Goal: Task Accomplishment & Management: Use online tool/utility

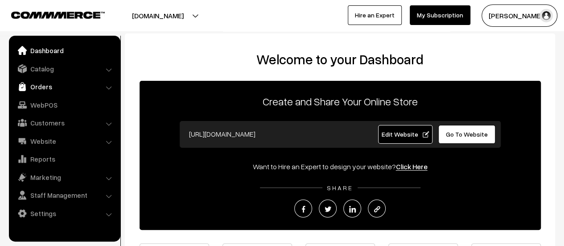
click at [45, 89] on link "Orders" at bounding box center [64, 87] width 106 height 16
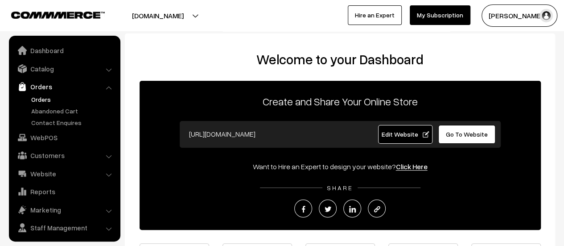
click at [45, 96] on link "Orders" at bounding box center [73, 99] width 88 height 9
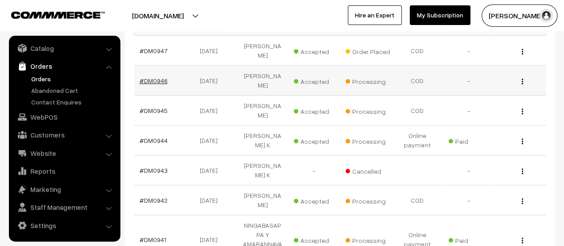
scroll to position [178, 0]
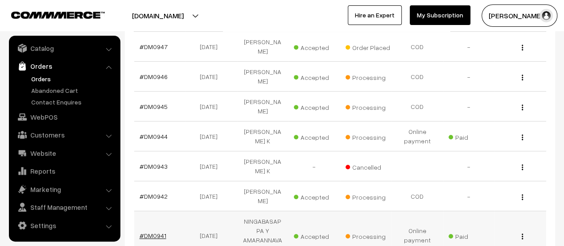
click at [152, 232] on link "#DM0941" at bounding box center [153, 236] width 27 height 8
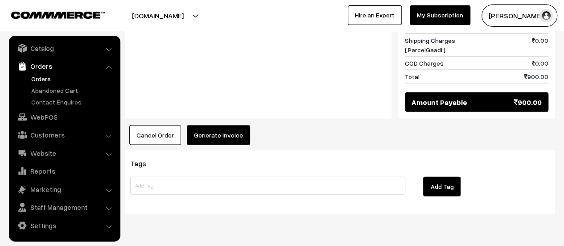
scroll to position [916, 0]
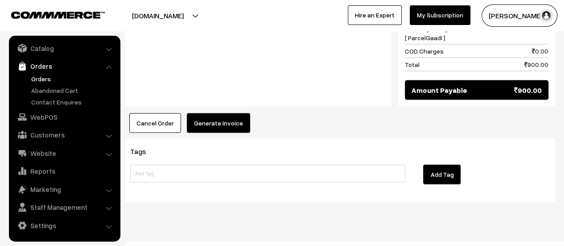
click at [208, 115] on button "Generate Invoice" at bounding box center [218, 123] width 63 height 20
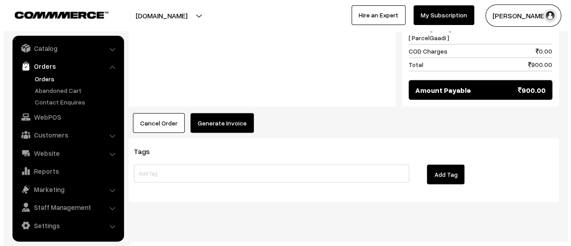
scroll to position [918, 0]
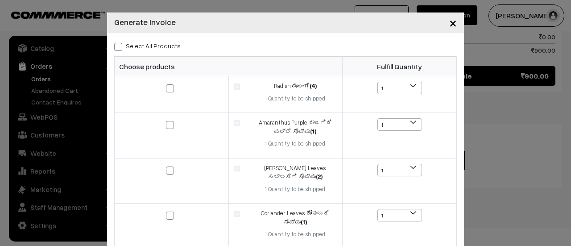
click at [115, 47] on span at bounding box center [118, 47] width 8 height 8
click at [115, 47] on input "Select All Products" at bounding box center [117, 45] width 6 height 6
checkbox input "true"
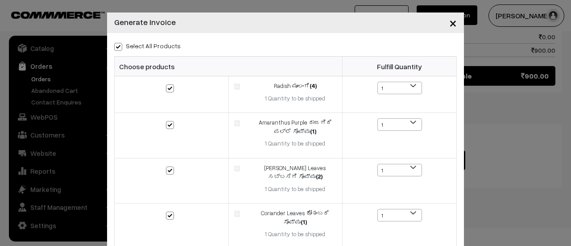
checkbox input "true"
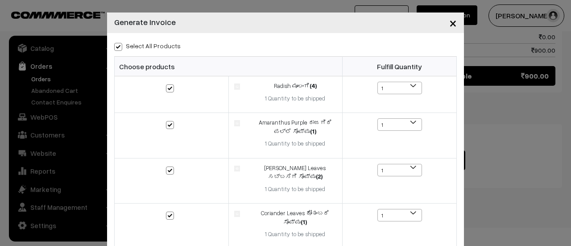
checkbox input "true"
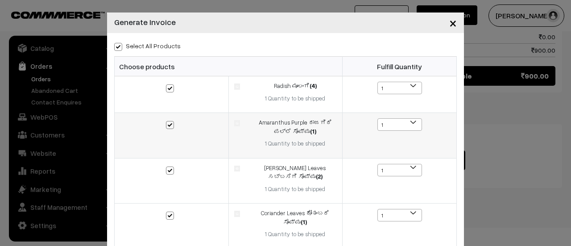
scroll to position [377, 0]
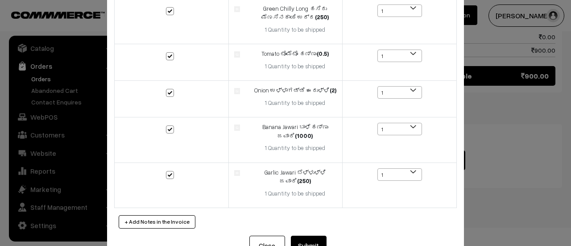
click at [309, 236] on button "Submit" at bounding box center [309, 246] width 36 height 20
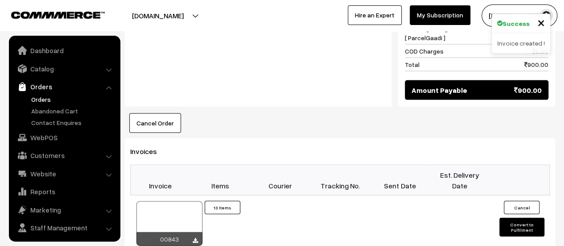
scroll to position [21, 0]
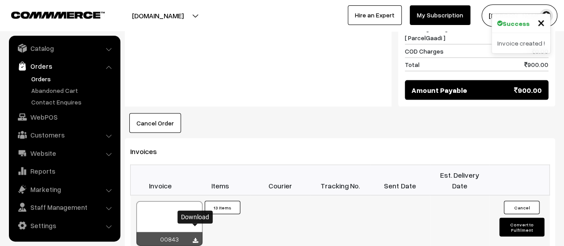
click at [195, 237] on link at bounding box center [195, 240] width 5 height 7
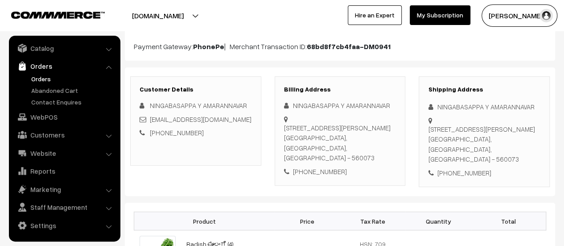
scroll to position [99, 0]
drag, startPoint x: 284, startPoint y: 126, endPoint x: 386, endPoint y: 158, distance: 106.7
click at [386, 158] on div "No 13 Siddaroda Nilaya, 3rd cross,Vishweshraiah layout,Sidadehalli main road, B…" at bounding box center [340, 143] width 112 height 40
copy div "No 13 Siddaroda Nilaya, 3rd cross,Vishweshraiah layout,Sidadehalli main road, B…"
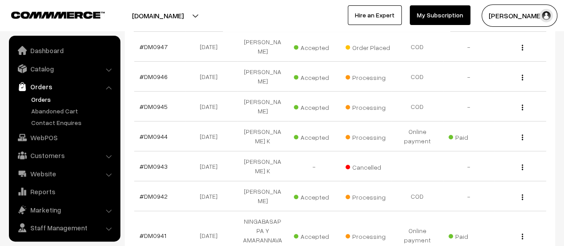
scroll to position [21, 0]
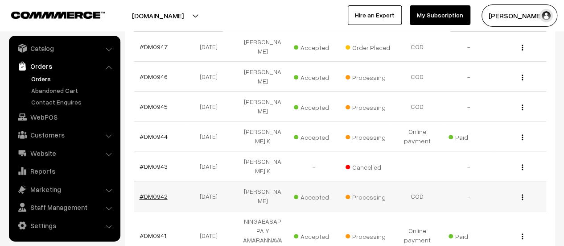
click at [155, 192] on link "#DM0942" at bounding box center [154, 196] width 28 height 8
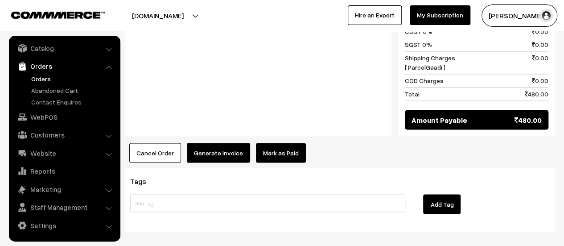
scroll to position [734, 0]
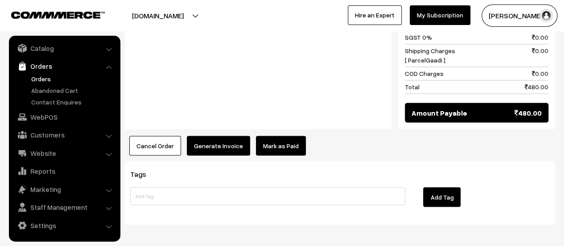
click at [213, 136] on button "Generate Invoice" at bounding box center [218, 146] width 63 height 20
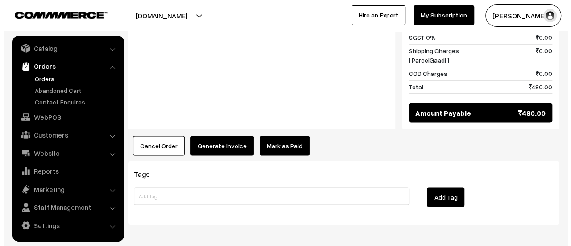
scroll to position [735, 0]
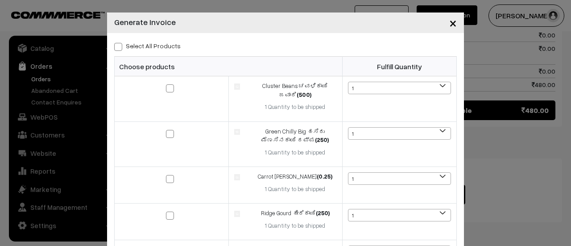
click at [117, 48] on span at bounding box center [118, 47] width 8 height 8
click at [117, 48] on input "Select All Products" at bounding box center [117, 45] width 6 height 6
checkbox input "true"
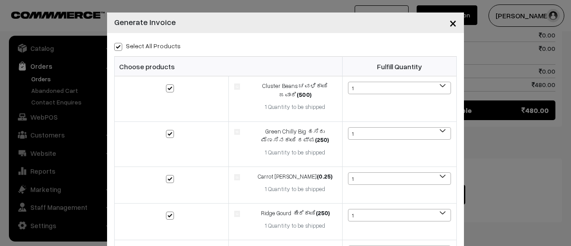
checkbox input "true"
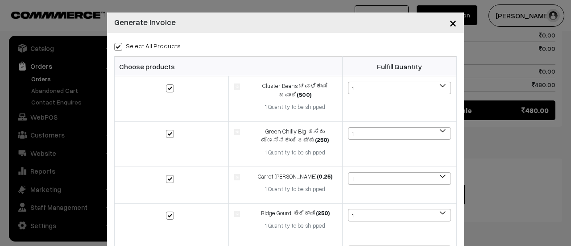
checkbox input "true"
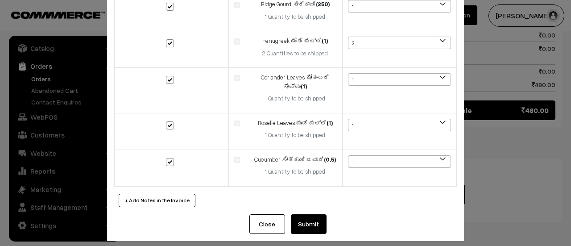
scroll to position [223, 0]
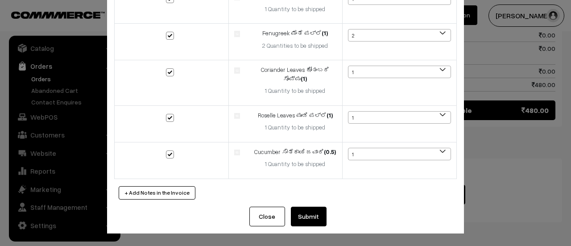
click at [300, 211] on button "Submit" at bounding box center [309, 217] width 36 height 20
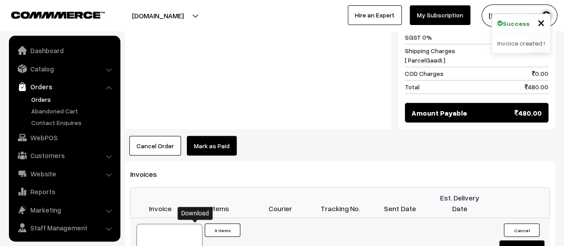
scroll to position [21, 0]
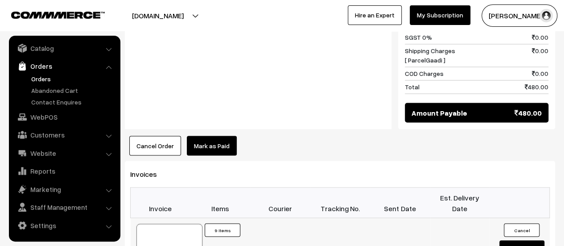
scroll to position [735, 0]
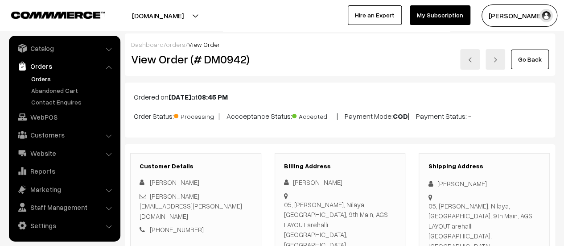
scroll to position [32, 0]
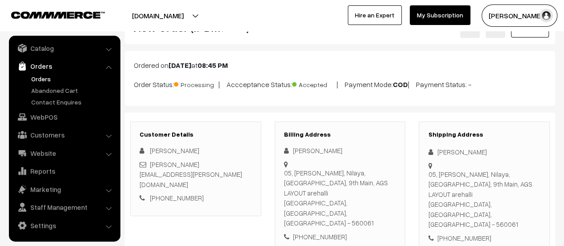
drag, startPoint x: 284, startPoint y: 171, endPoint x: 292, endPoint y: 205, distance: 35.2
click at [292, 205] on div "[PERSON_NAME] [STREET_ADDRESS] [PHONE_NUMBER]" at bounding box center [340, 193] width 112 height 96
copy div "[STREET_ADDRESS][PERSON_NAME]"
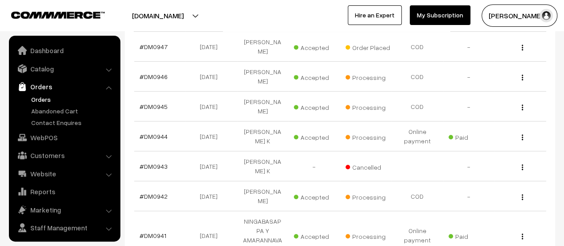
scroll to position [21, 0]
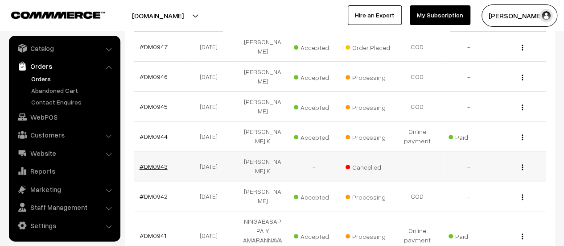
click at [150, 162] on link "#DM0943" at bounding box center [154, 166] width 28 height 8
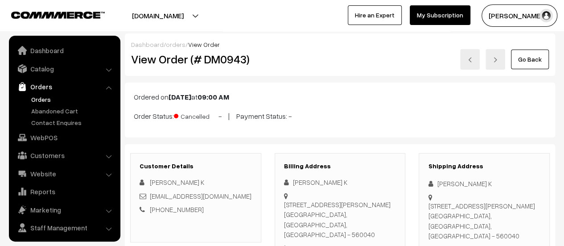
scroll to position [21, 0]
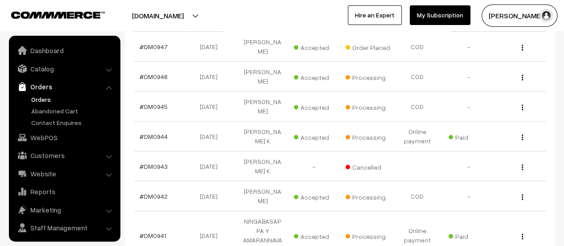
scroll to position [21, 0]
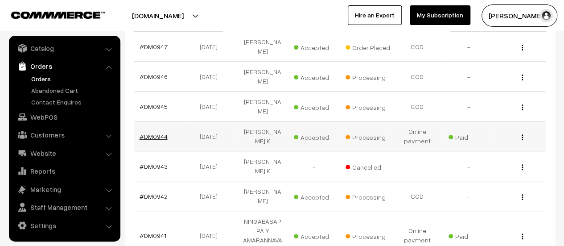
click at [151, 133] on link "#DM0944" at bounding box center [154, 137] width 28 height 8
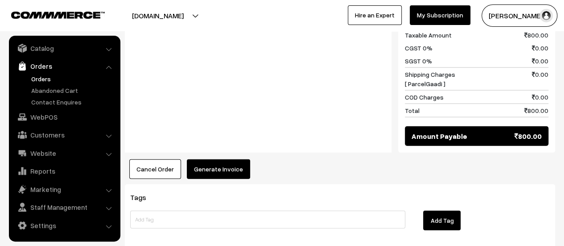
scroll to position [944, 0]
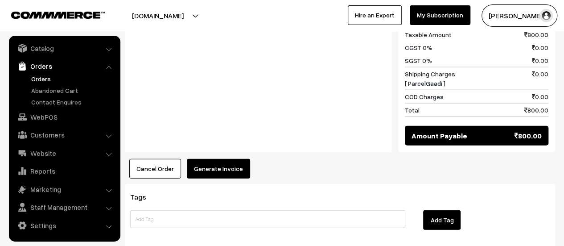
click at [223, 159] on button "Generate Invoice" at bounding box center [218, 169] width 63 height 20
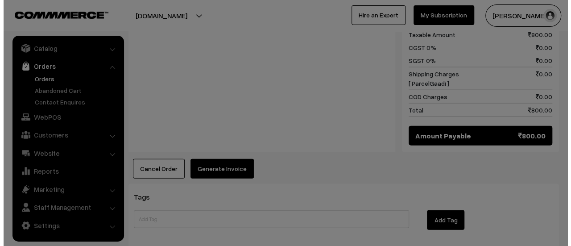
scroll to position [948, 0]
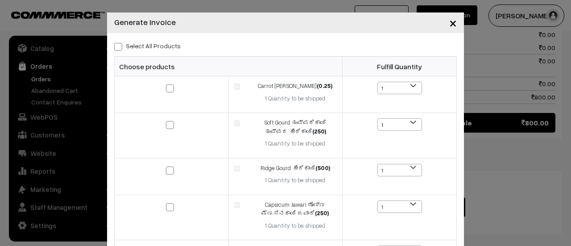
click at [115, 46] on span at bounding box center [118, 47] width 8 height 8
click at [115, 46] on input "Select All Products" at bounding box center [117, 45] width 6 height 6
checkbox input "true"
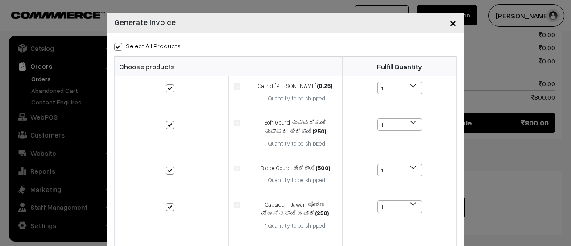
checkbox input "true"
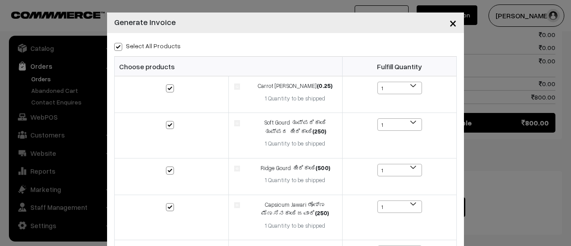
checkbox input "true"
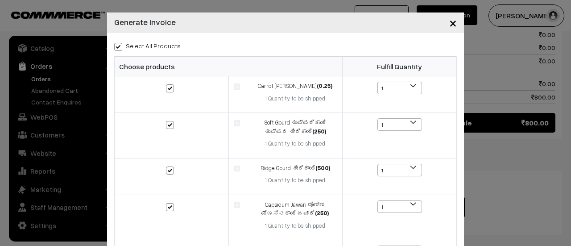
checkbox input "true"
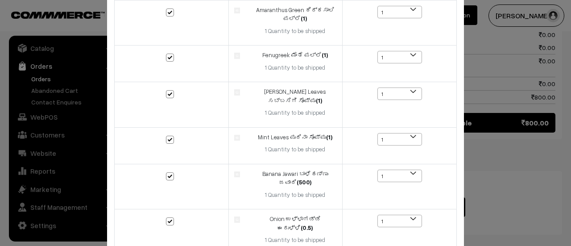
scroll to position [468, 0]
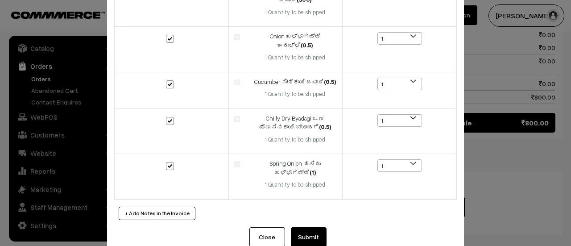
click at [302, 227] on button "Submit" at bounding box center [309, 237] width 36 height 20
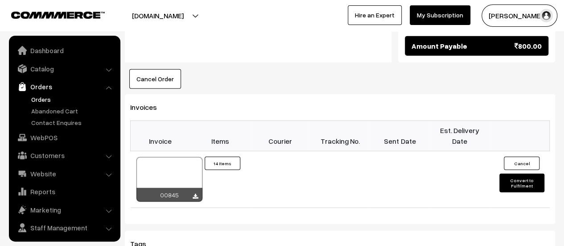
scroll to position [21, 0]
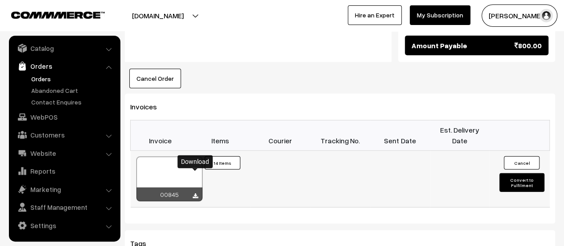
click at [197, 193] on icon at bounding box center [195, 196] width 5 height 6
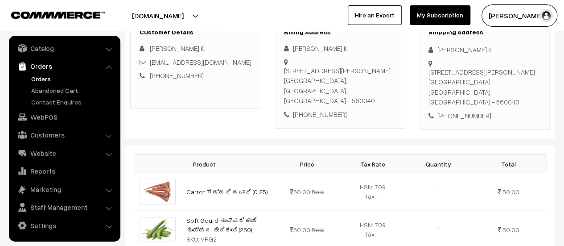
scroll to position [151, 0]
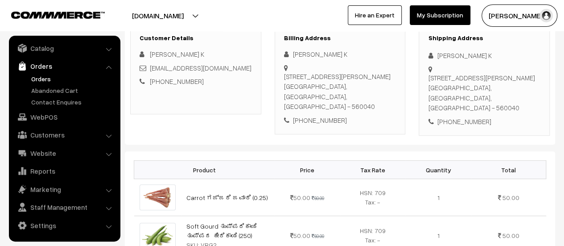
drag, startPoint x: 285, startPoint y: 75, endPoint x: 387, endPoint y: 94, distance: 104.0
click at [387, 94] on div "[STREET_ADDRESS][DEMOGRAPHIC_DATA][PERSON_NAME]" at bounding box center [340, 91] width 112 height 40
copy div "[STREET_ADDRESS][DEMOGRAPHIC_DATA][PERSON_NAME]"
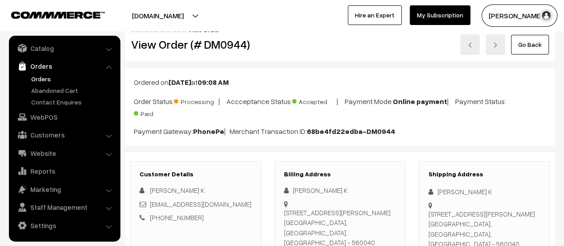
scroll to position [0, 0]
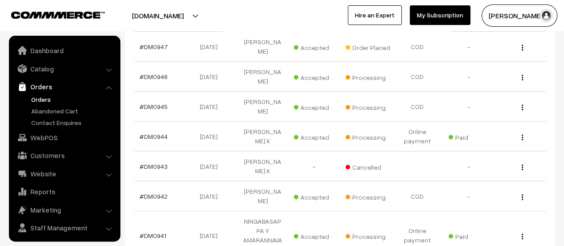
scroll to position [21, 0]
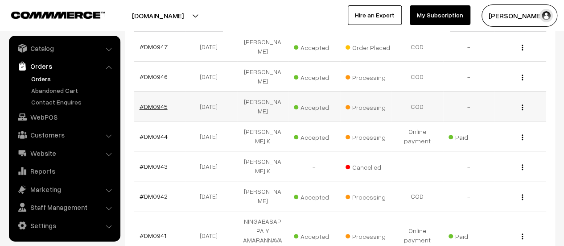
click at [158, 103] on link "#DM0945" at bounding box center [154, 107] width 28 height 8
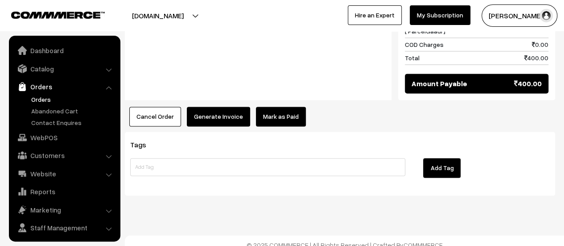
scroll to position [21, 0]
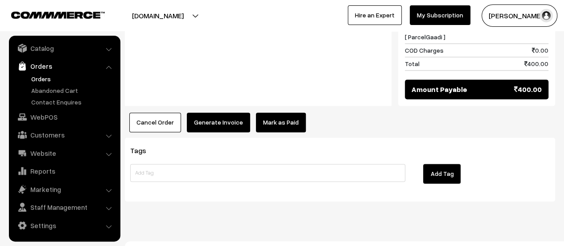
click at [210, 112] on button "Generate Invoice" at bounding box center [218, 122] width 63 height 20
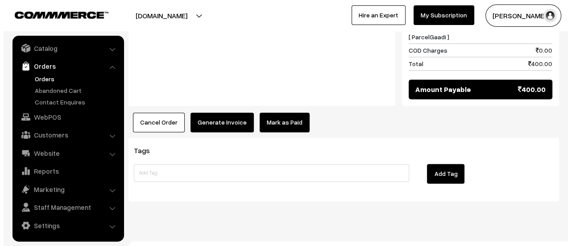
scroll to position [609, 0]
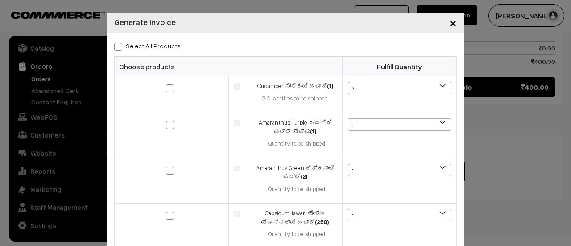
click at [114, 45] on span at bounding box center [118, 47] width 8 height 8
click at [114, 45] on input "Select All Products" at bounding box center [117, 45] width 6 height 6
checkbox input "true"
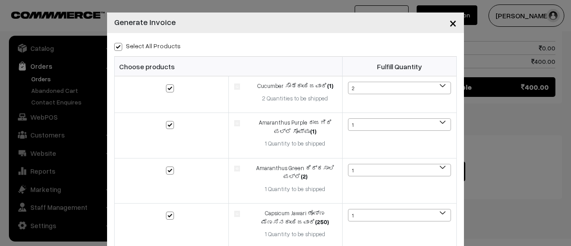
checkbox input "true"
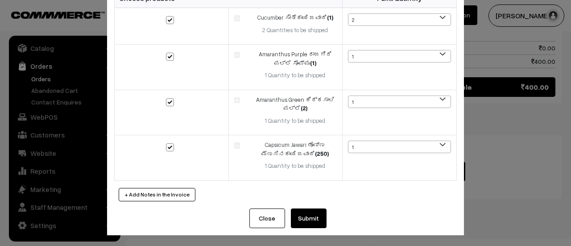
click at [298, 218] on button "Submit" at bounding box center [309, 218] width 36 height 20
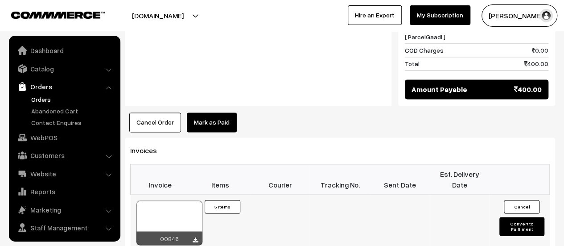
scroll to position [21, 0]
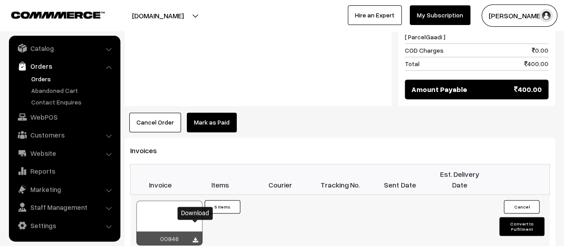
click at [195, 237] on icon at bounding box center [195, 240] width 5 height 6
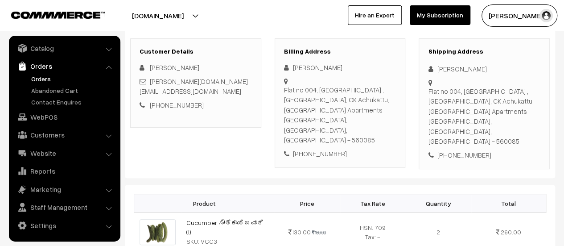
scroll to position [114, 0]
drag, startPoint x: 284, startPoint y: 88, endPoint x: 386, endPoint y: 127, distance: 108.6
click at [386, 127] on div "Flat no 004, Balaji Hilltop Apartments , 1st Cross, 4th Main, Banashankari 3rd …" at bounding box center [340, 115] width 112 height 60
copy div "Flat no 004, Balaji Hilltop Apartments , 1st Cross, 4th Main, Banashankari 3rd …"
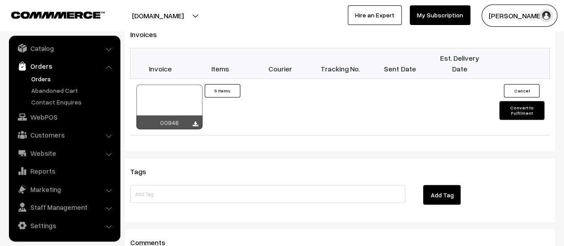
scroll to position [725, 0]
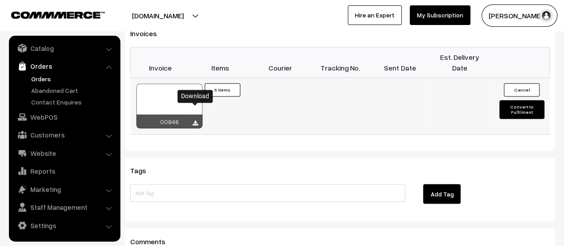
click at [197, 120] on icon at bounding box center [195, 123] width 5 height 6
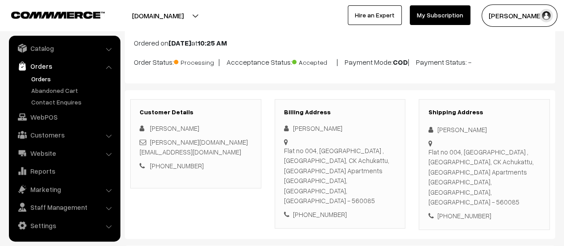
scroll to position [0, 0]
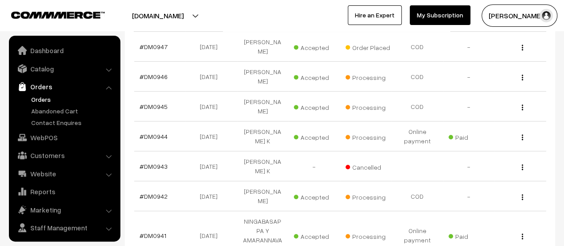
scroll to position [21, 0]
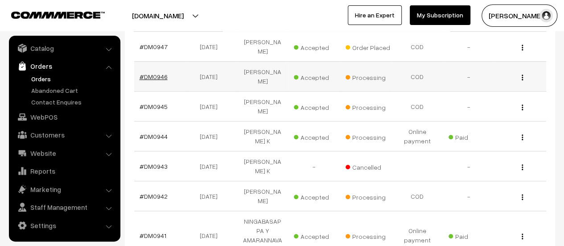
click at [157, 73] on link "#DM0946" at bounding box center [154, 77] width 28 height 8
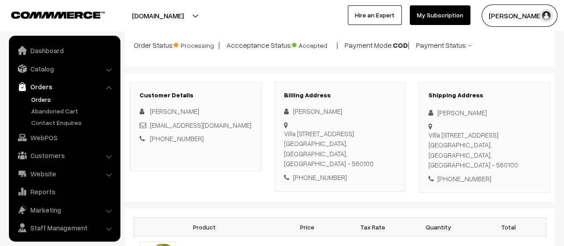
scroll to position [21, 0]
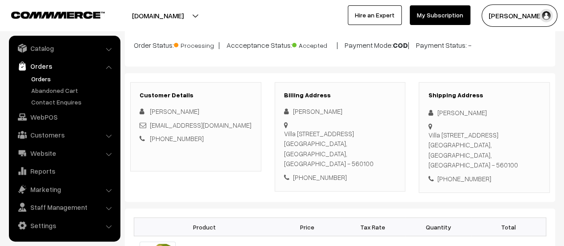
drag, startPoint x: 0, startPoint y: 0, endPoint x: 290, endPoint y: 166, distance: 333.9
click at [290, 166] on div "Shobha Siddhanthi Villa 131, concorde sylvan view, singena agrahara,, Electroni…" at bounding box center [340, 144] width 112 height 76
copy div "Villa 131, concorde sylvan view, singena agrahara,, Electronic city phase2 Bang…"
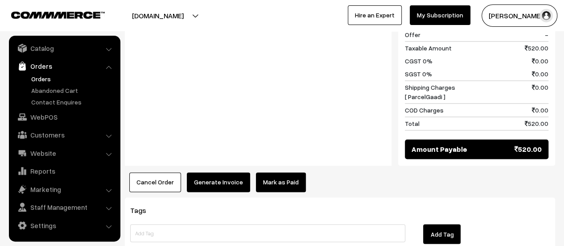
scroll to position [643, 0]
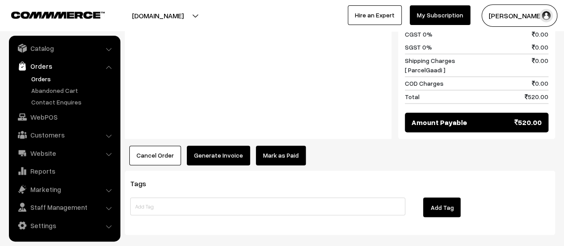
click at [206, 145] on button "Generate Invoice" at bounding box center [218, 155] width 63 height 20
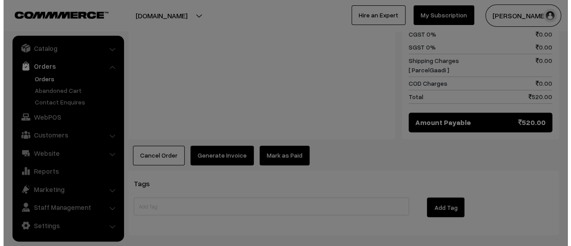
scroll to position [645, 0]
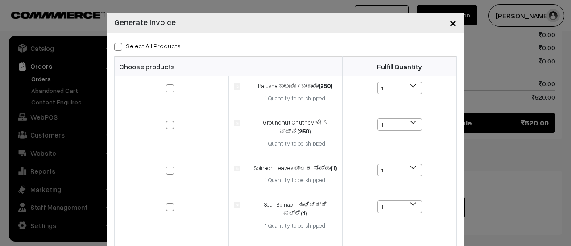
click at [116, 44] on span at bounding box center [118, 47] width 8 height 8
click at [116, 44] on input "Select All Products" at bounding box center [117, 45] width 6 height 6
checkbox input "true"
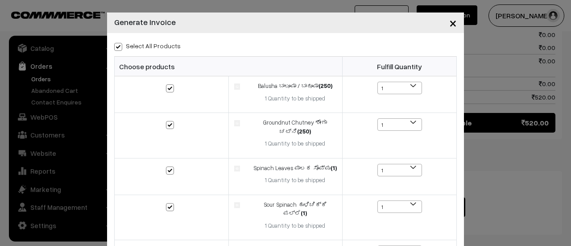
checkbox input "true"
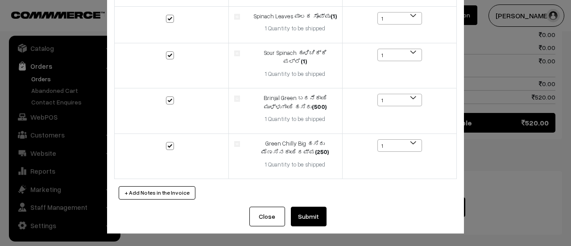
click at [305, 218] on button "Submit" at bounding box center [309, 217] width 36 height 20
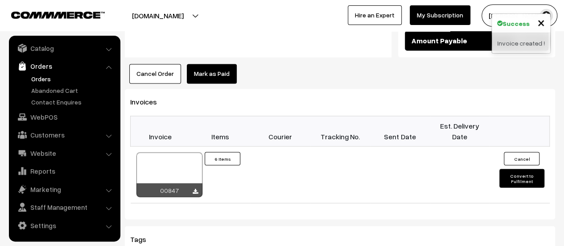
scroll to position [725, 0]
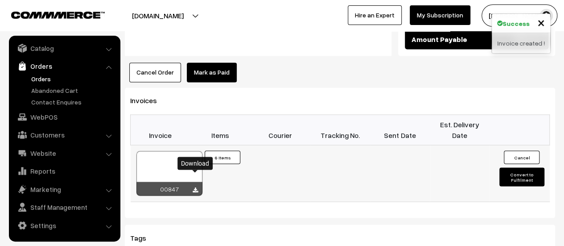
click at [194, 187] on icon at bounding box center [195, 190] width 5 height 6
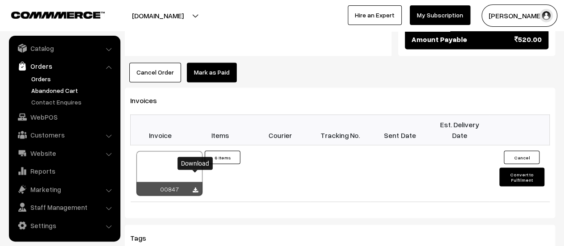
click at [52, 86] on link "Abandoned Cart" at bounding box center [73, 90] width 88 height 9
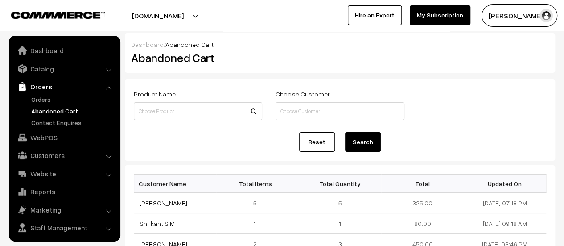
scroll to position [21, 0]
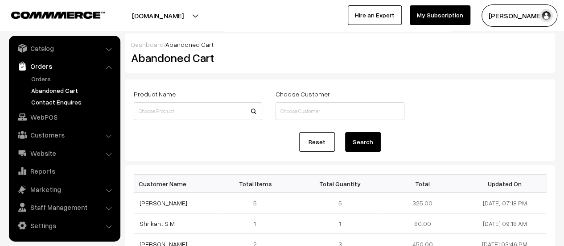
click at [56, 102] on link "Contact Enquires" at bounding box center [73, 101] width 88 height 9
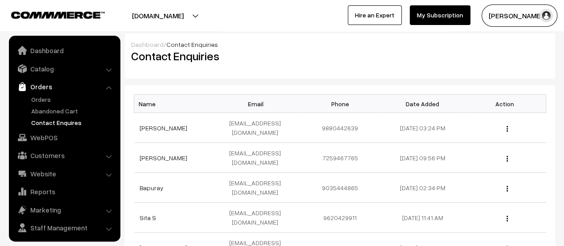
scroll to position [21, 0]
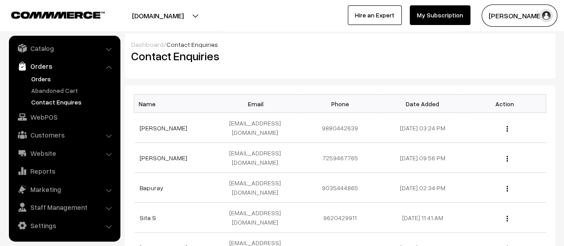
click at [45, 79] on link "Orders" at bounding box center [73, 78] width 88 height 9
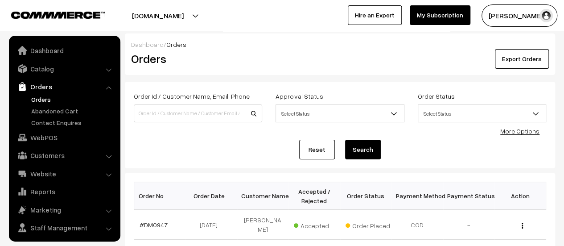
scroll to position [21, 0]
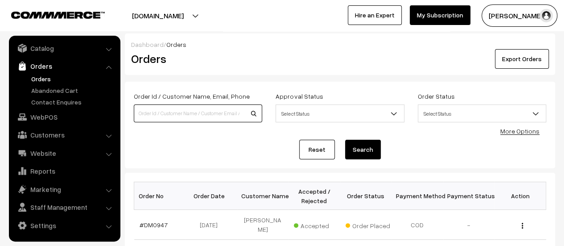
click at [175, 113] on input at bounding box center [198, 113] width 129 height 18
type input "940"
click at [345, 140] on button "Search" at bounding box center [363, 150] width 36 height 20
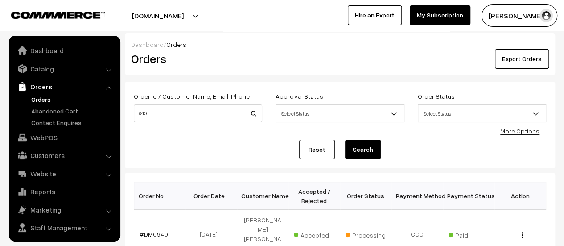
scroll to position [21, 0]
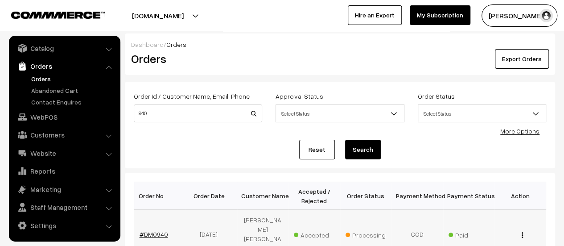
click at [154, 230] on link "#DM0940" at bounding box center [154, 234] width 29 height 8
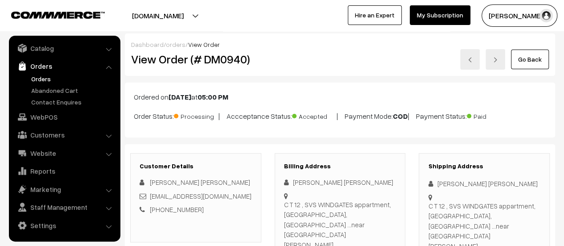
scroll to position [82, 0]
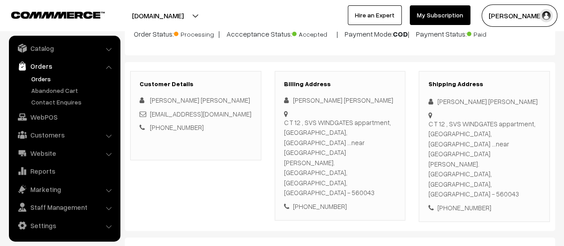
drag, startPoint x: 286, startPoint y: 132, endPoint x: 386, endPoint y: 160, distance: 104.7
click at [386, 160] on div "C T 12 , SVS WINDGATES appartment, [GEOGRAPHIC_DATA], [GEOGRAPHIC_DATA] ...near…" at bounding box center [340, 157] width 112 height 80
copy div "C T 12 , SVS WINDGATES appartment, [GEOGRAPHIC_DATA], [GEOGRAPHIC_DATA] ...near…"
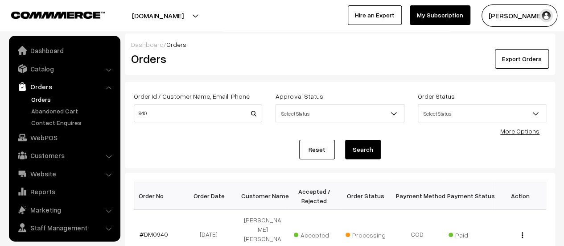
scroll to position [21, 0]
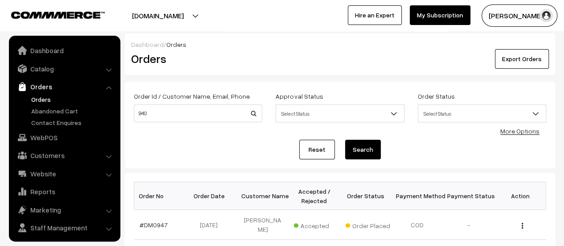
scroll to position [21, 0]
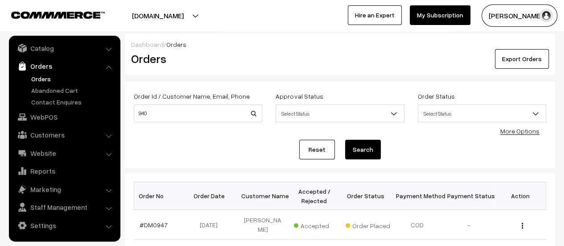
click at [43, 76] on link "Orders" at bounding box center [73, 78] width 88 height 9
